Goal: Share content: Share content

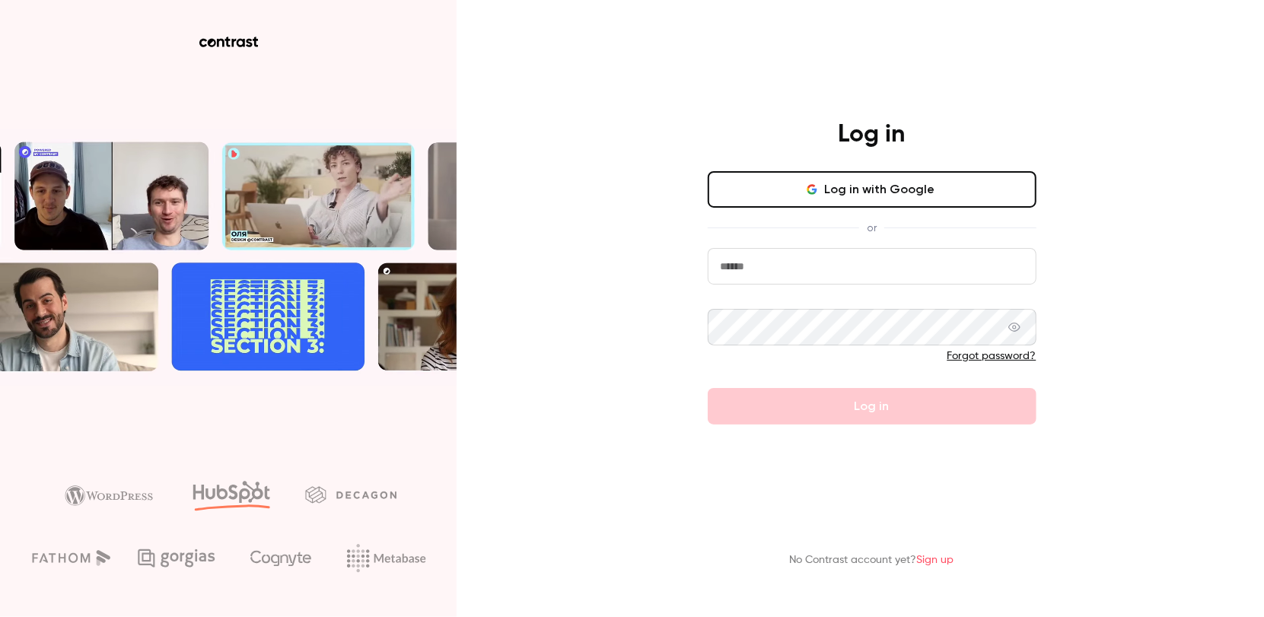
click at [821, 271] on input "email" at bounding box center [872, 266] width 329 height 37
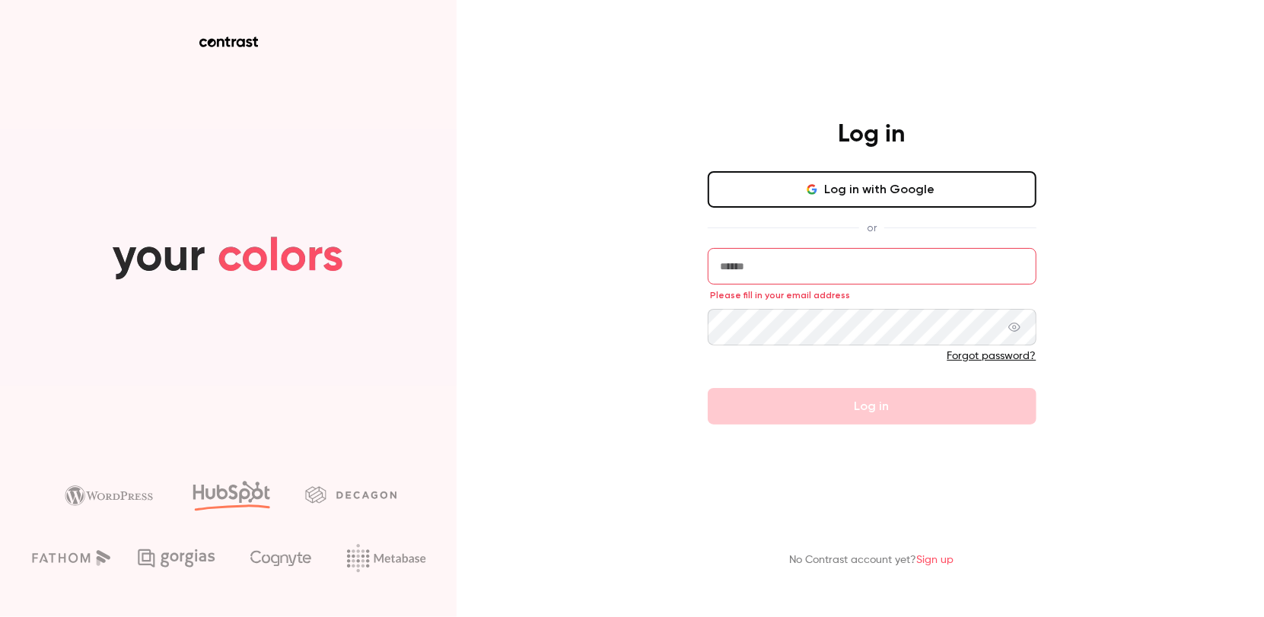
type input "**********"
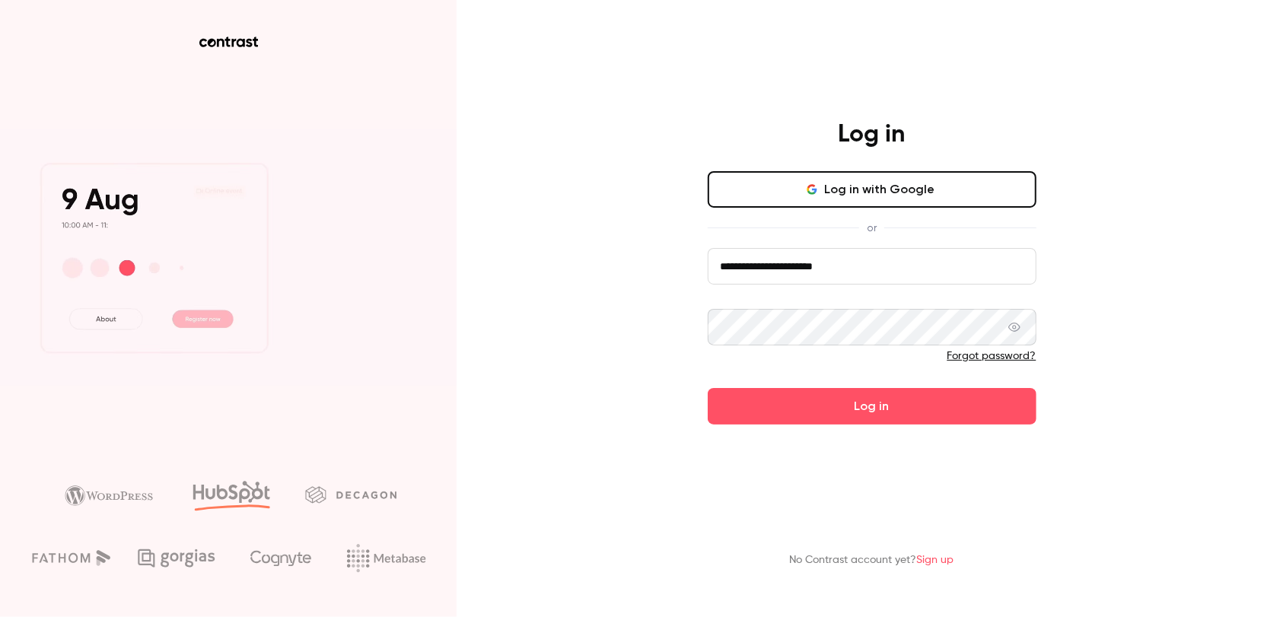
click at [708, 388] on button "Log in" at bounding box center [872, 406] width 329 height 37
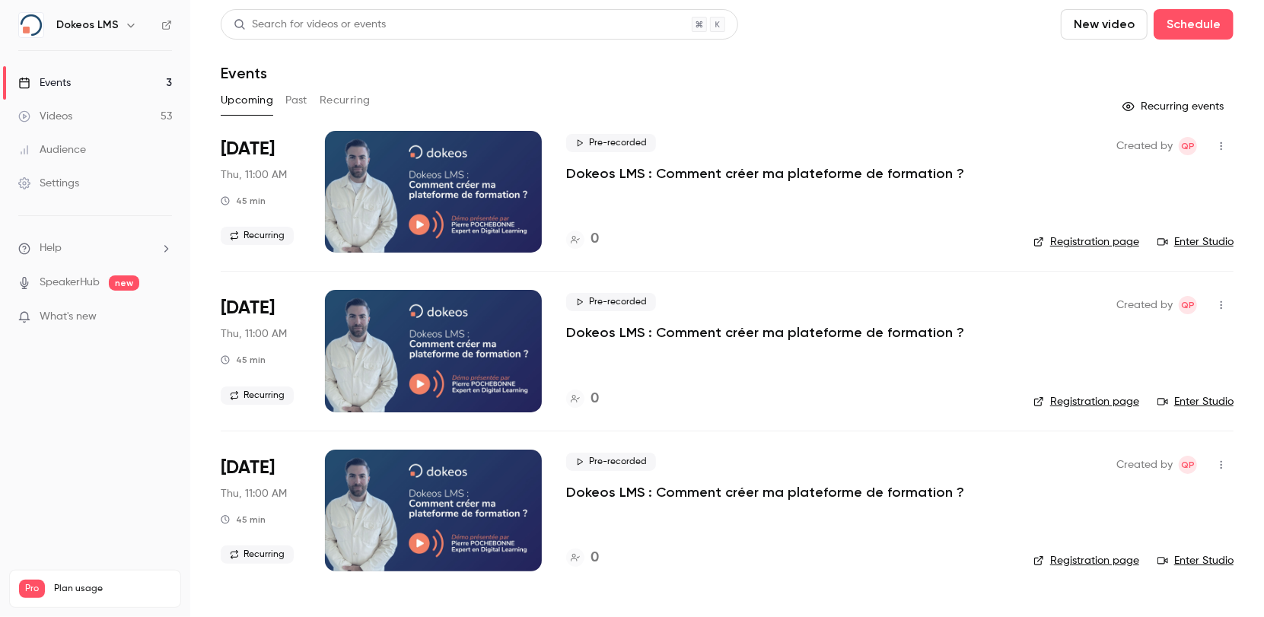
click at [75, 115] on link "Videos 53" at bounding box center [95, 116] width 190 height 33
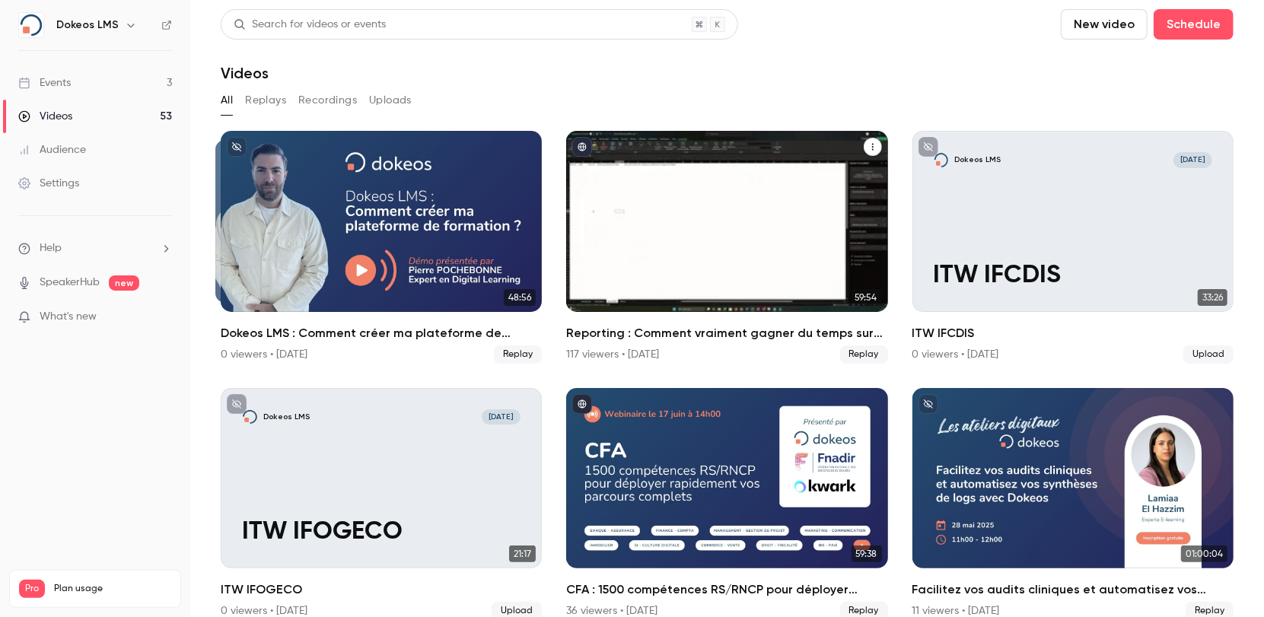
click at [664, 209] on div "Reporting : Comment vraiment gagner du temps sur votre LMS ?" at bounding box center [726, 221] width 321 height 181
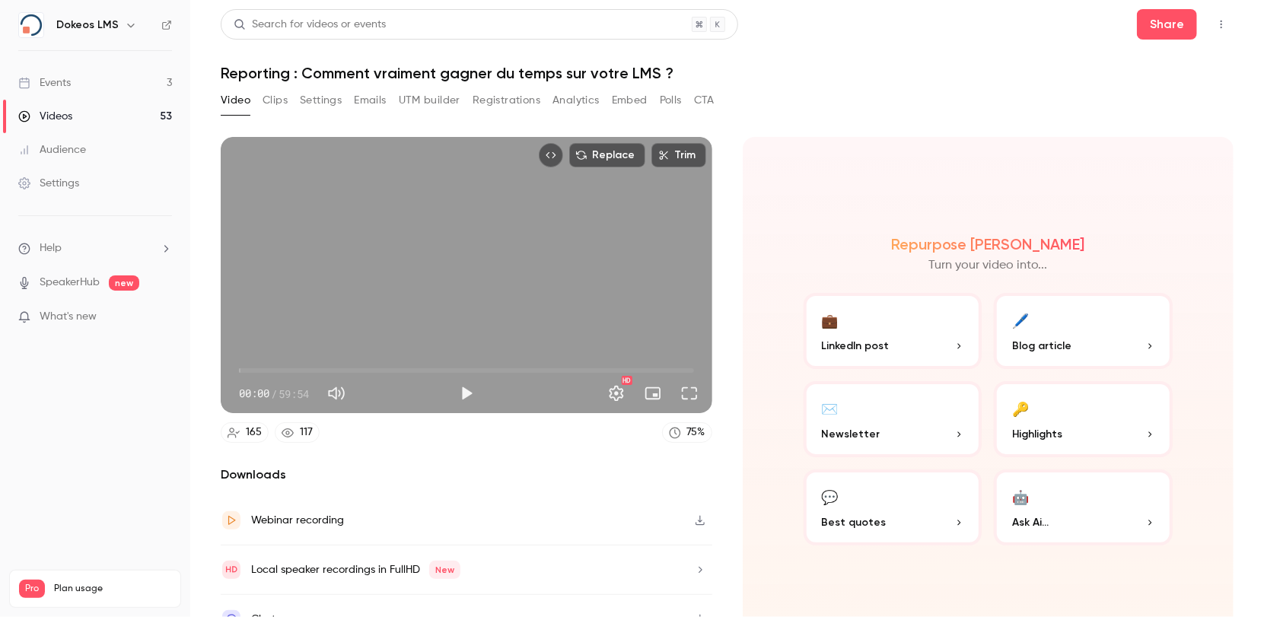
click at [934, 78] on h1 "Reporting : Comment vraiment gagner du temps sur votre LMS ?" at bounding box center [727, 73] width 1013 height 18
click at [1153, 23] on button "Share" at bounding box center [1167, 24] width 60 height 30
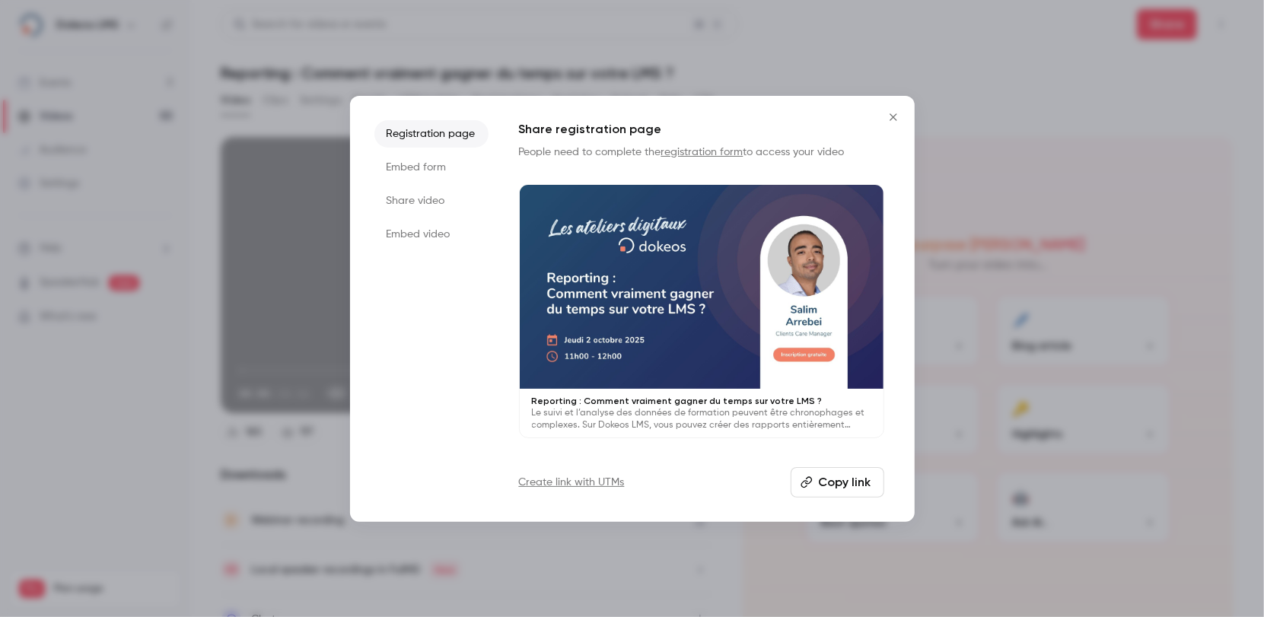
click at [437, 198] on li "Share video" at bounding box center [431, 200] width 114 height 27
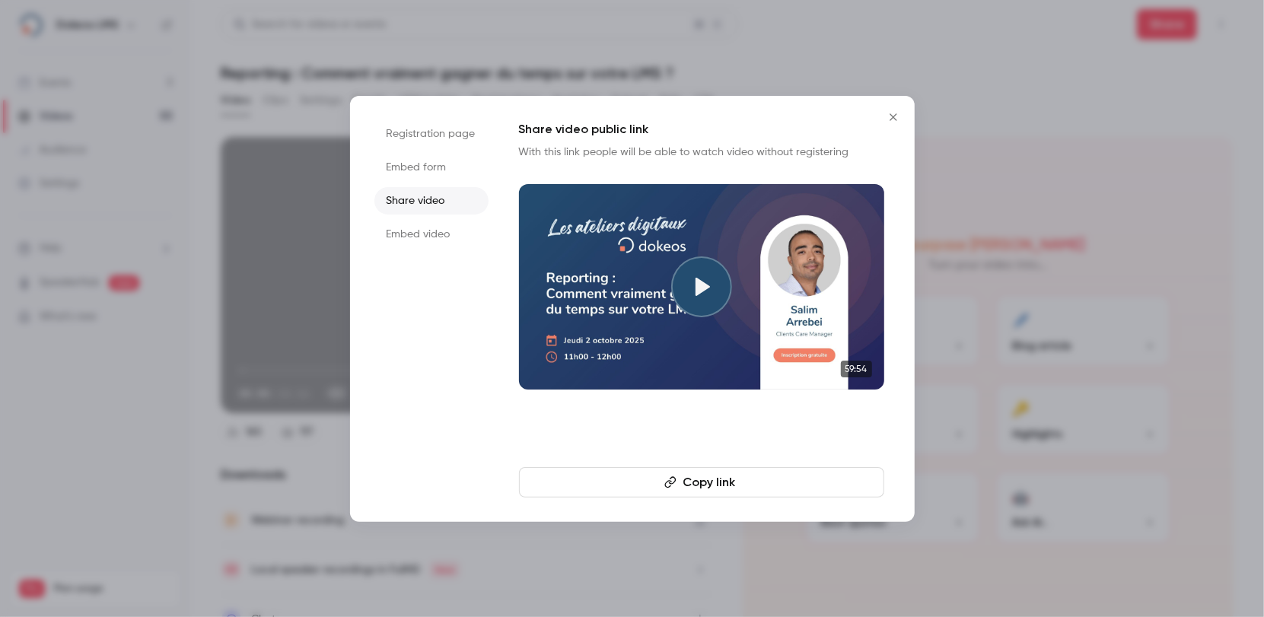
click at [723, 476] on button "Copy link" at bounding box center [701, 482] width 365 height 30
